Goal: Information Seeking & Learning: Learn about a topic

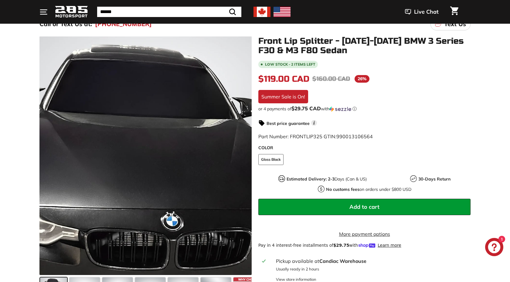
scroll to position [71, 0]
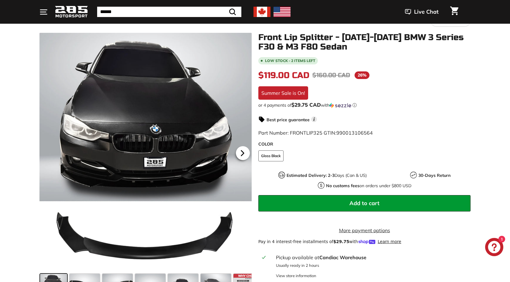
click at [243, 152] on icon at bounding box center [242, 152] width 2 height 5
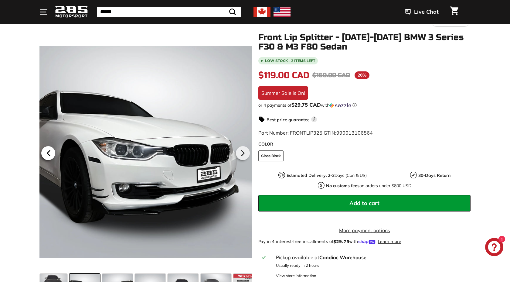
click at [46, 150] on icon at bounding box center [49, 153] width 14 height 14
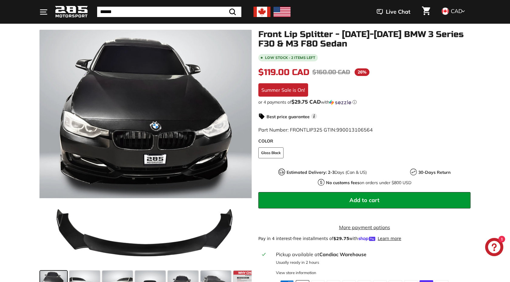
scroll to position [66, 0]
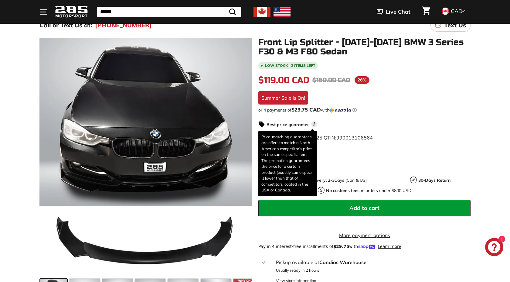
click at [313, 124] on span "i" at bounding box center [314, 124] width 6 height 6
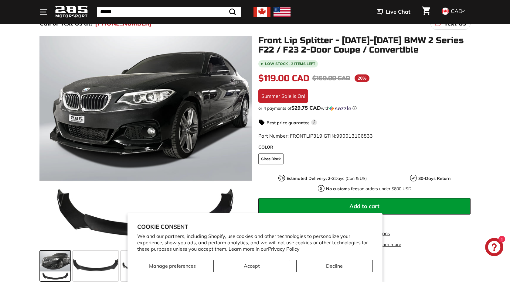
scroll to position [77, 0]
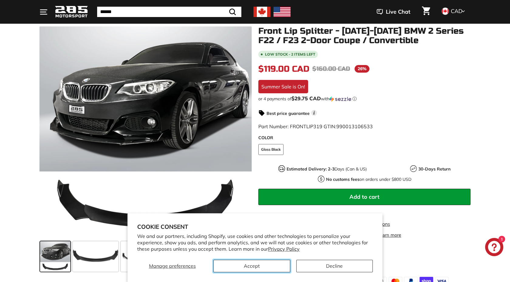
click at [264, 270] on button "Accept" at bounding box center [251, 266] width 76 height 12
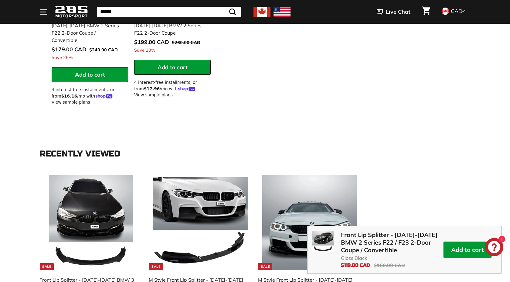
scroll to position [691, 0]
